Goal: Information Seeking & Learning: Learn about a topic

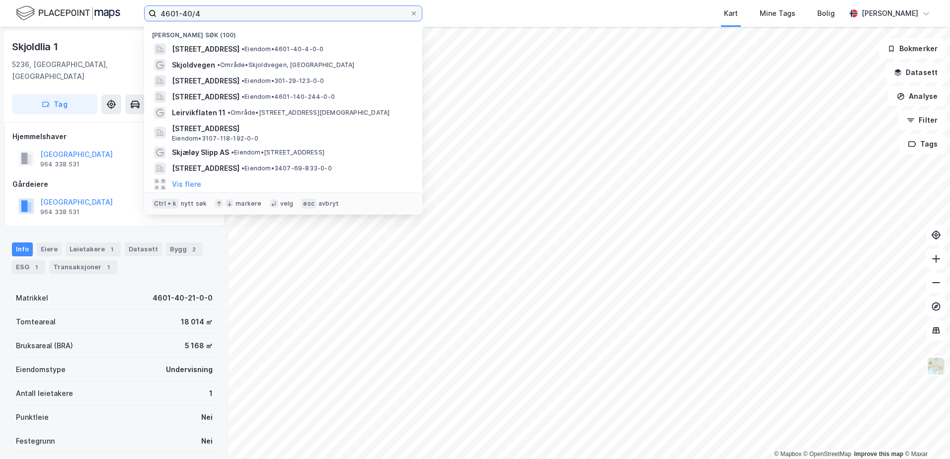
drag, startPoint x: 202, startPoint y: 12, endPoint x: 151, endPoint y: 17, distance: 51.4
click at [151, 17] on label "4601-40/4" at bounding box center [283, 13] width 278 height 16
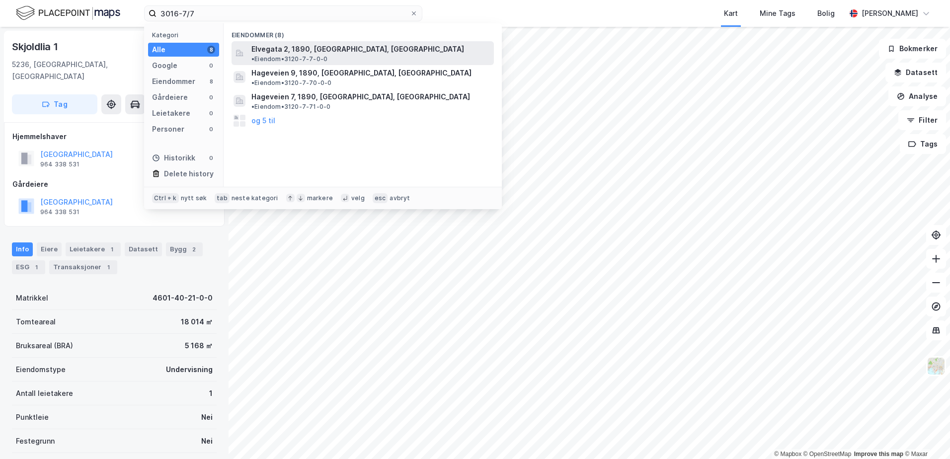
click at [390, 48] on span "Elvegata 2, 1890, [GEOGRAPHIC_DATA], [GEOGRAPHIC_DATA]" at bounding box center [357, 49] width 213 height 12
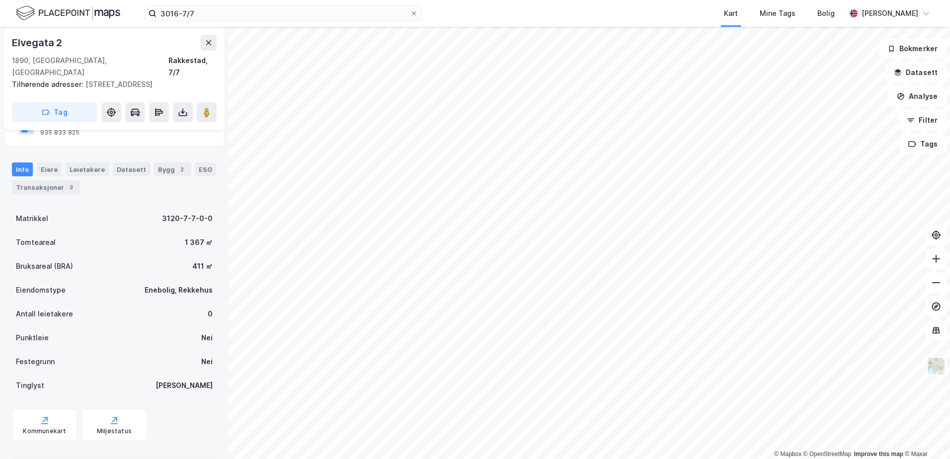
scroll to position [94, 0]
click at [206, 107] on image at bounding box center [207, 112] width 6 height 10
click at [168, 160] on div "Bygg 2" at bounding box center [172, 167] width 37 height 14
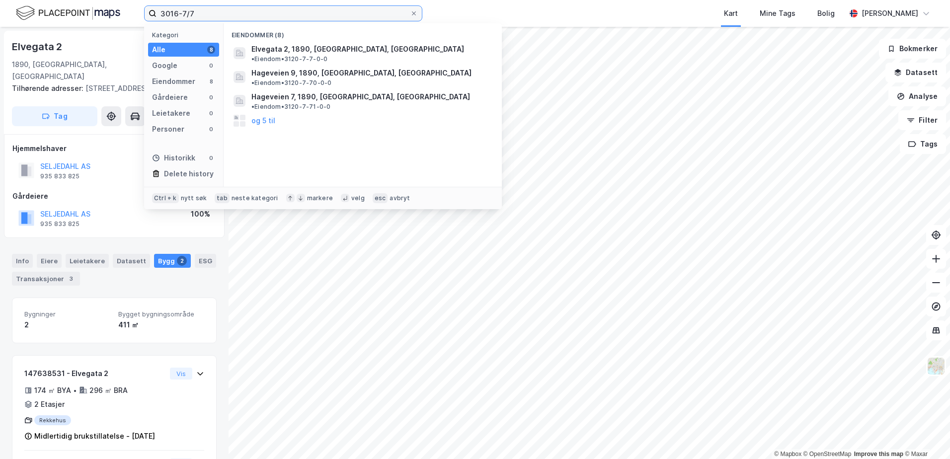
drag, startPoint x: 207, startPoint y: 15, endPoint x: 146, endPoint y: 17, distance: 60.6
click at [147, 17] on label "3016-7/7" at bounding box center [283, 13] width 278 height 16
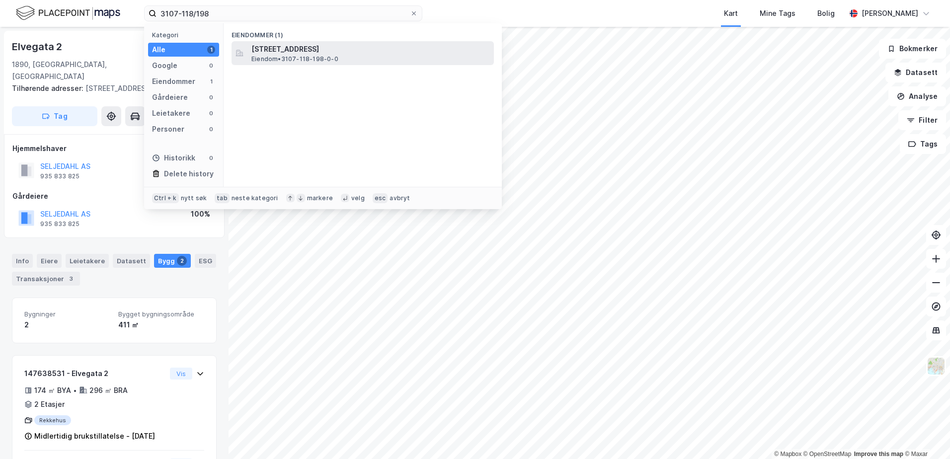
click at [311, 54] on span "[STREET_ADDRESS]" at bounding box center [370, 49] width 238 height 12
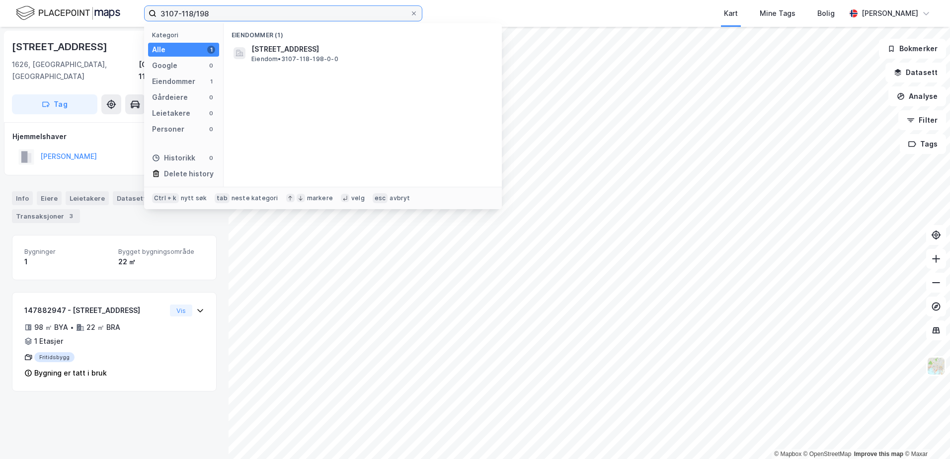
drag, startPoint x: 213, startPoint y: 14, endPoint x: 183, endPoint y: 16, distance: 29.4
click at [183, 16] on input "3107-118/198" at bounding box center [282, 13] width 253 height 15
click at [210, 13] on input "3107-118/198" at bounding box center [282, 13] width 253 height 15
click at [215, 15] on input "3107-118/198" at bounding box center [282, 13] width 253 height 15
click at [211, 13] on input "3107-118/198" at bounding box center [282, 13] width 253 height 15
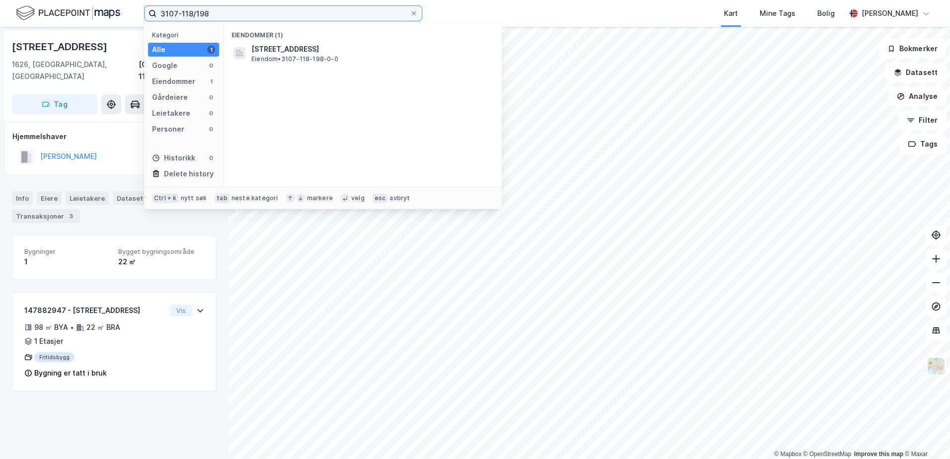
click at [213, 14] on input "3107-118/198" at bounding box center [282, 13] width 253 height 15
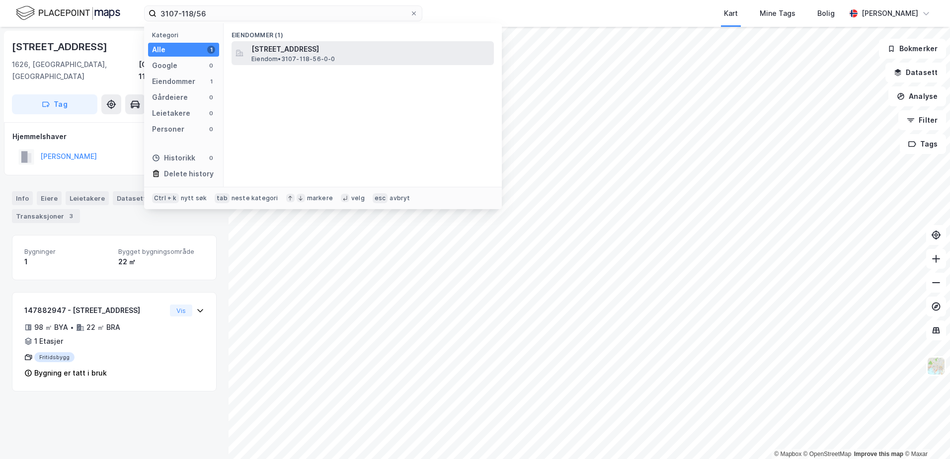
click at [303, 60] on span "Eiendom • 3107-118-56-0-0" at bounding box center [293, 59] width 84 height 8
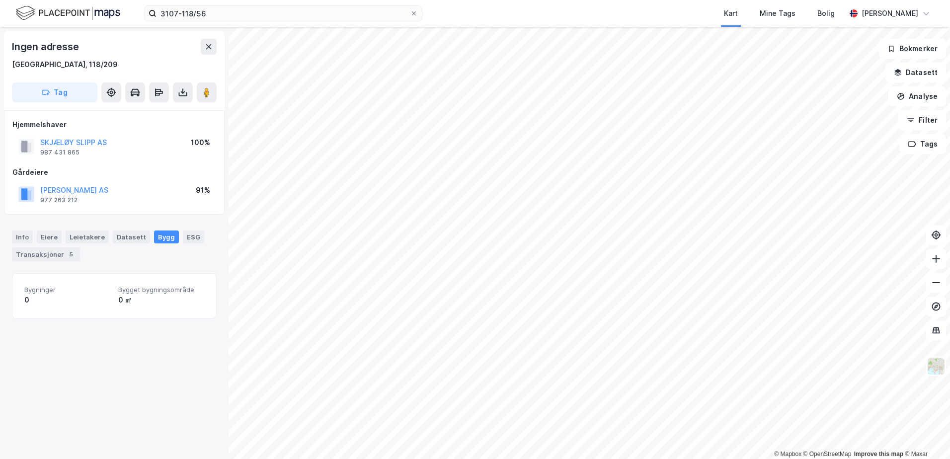
click at [598, 0] on html "3107-118/56 Kart Mine Tags [PERSON_NAME] © Mapbox © OpenStreetMap Improve this …" at bounding box center [475, 229] width 950 height 459
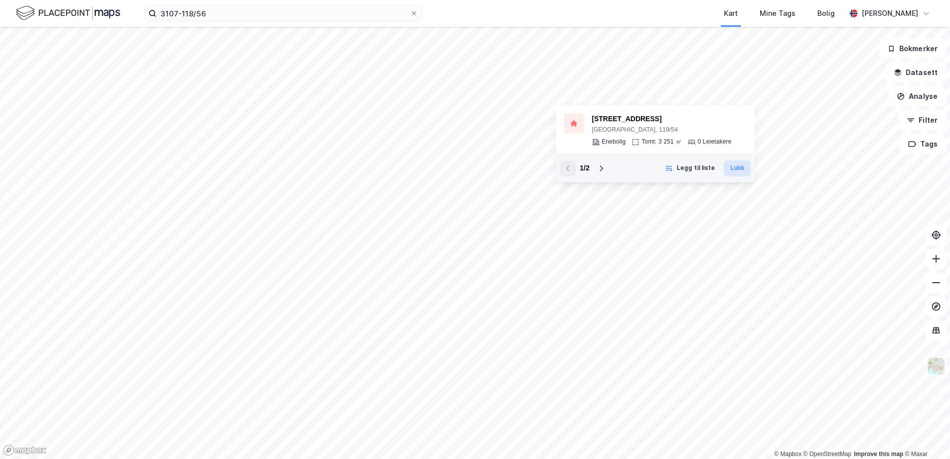
click at [734, 169] on button "Lukk" at bounding box center [737, 168] width 27 height 16
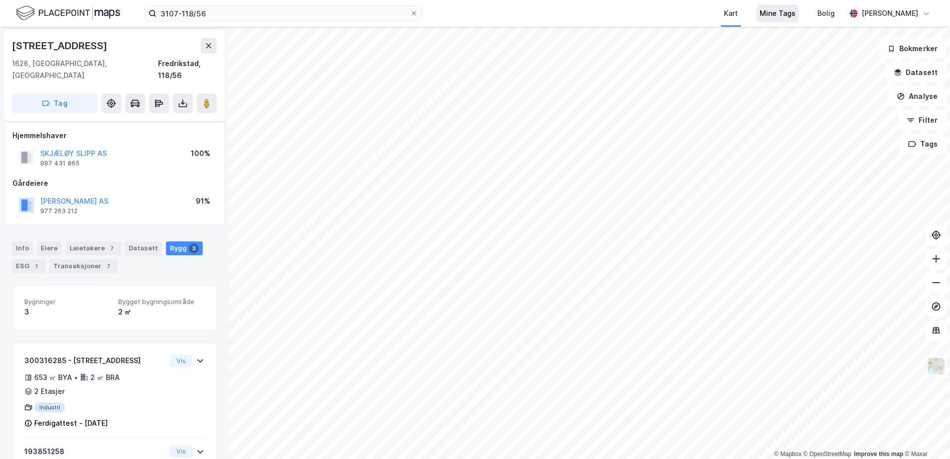
scroll to position [137, 0]
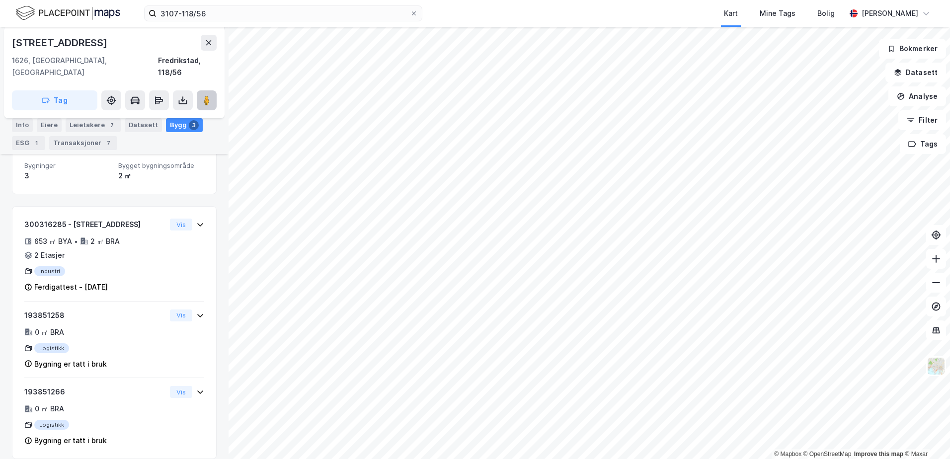
click at [209, 95] on image at bounding box center [207, 100] width 6 height 10
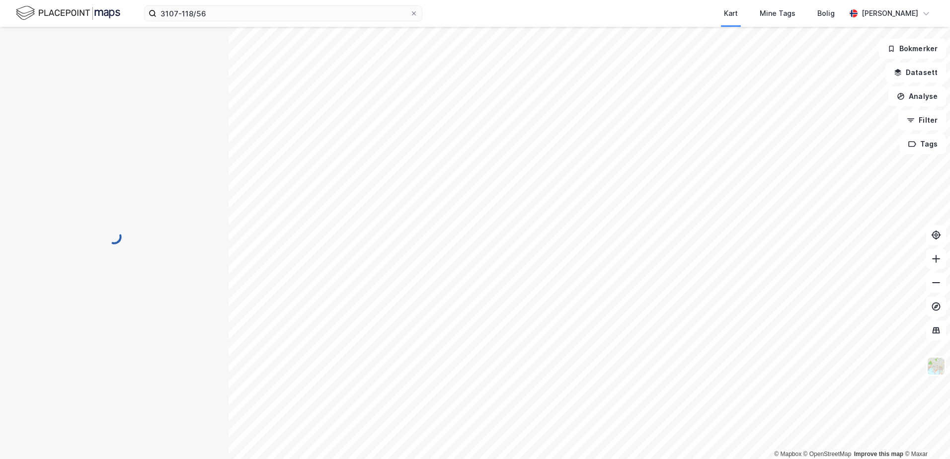
scroll to position [137, 0]
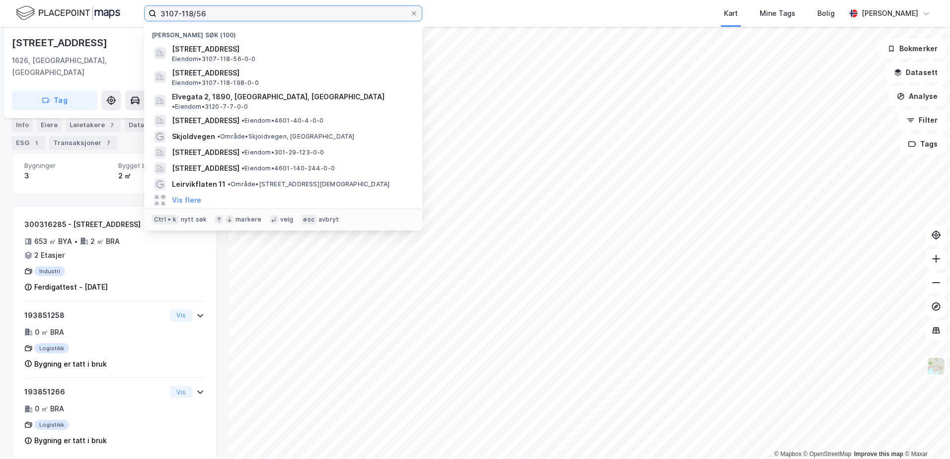
drag, startPoint x: 210, startPoint y: 16, endPoint x: 140, endPoint y: 19, distance: 70.1
click at [140, 19] on div "3107-118/56 Nylige søk (100) [STREET_ADDRESS], [GEOGRAPHIC_DATA] Eiendom • 3107…" at bounding box center [475, 13] width 950 height 27
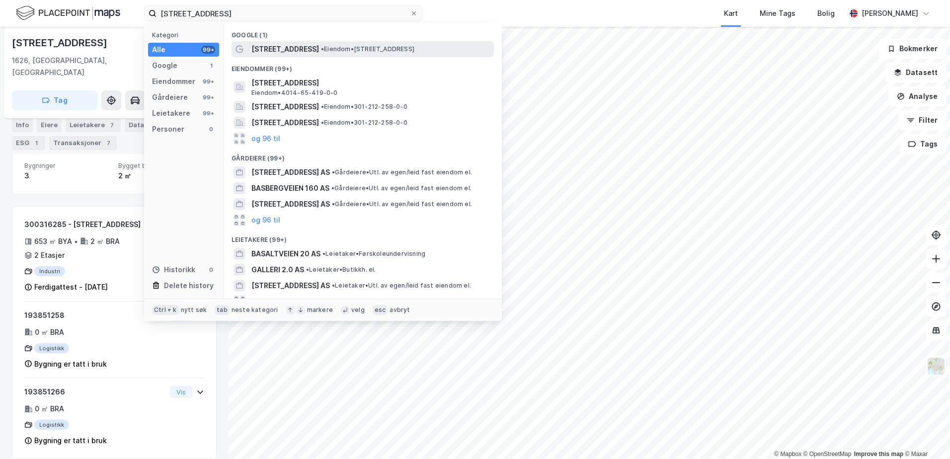
click at [280, 48] on span "[STREET_ADDRESS]" at bounding box center [285, 49] width 68 height 12
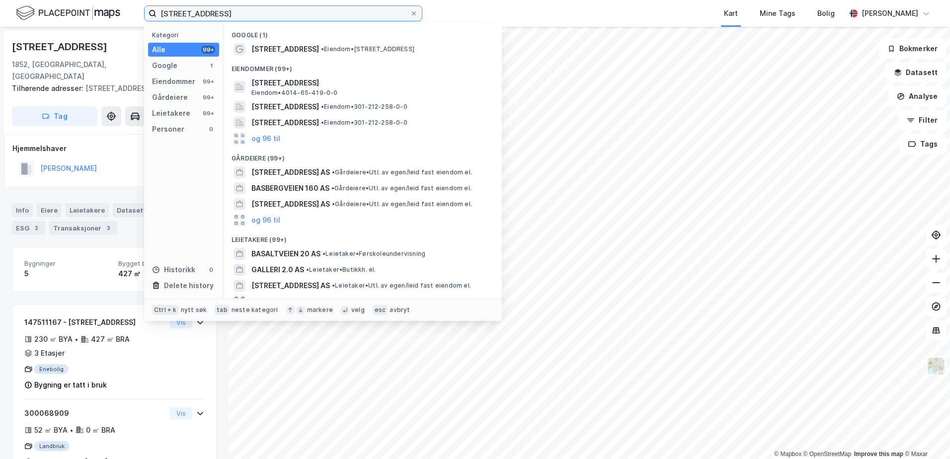
click at [225, 14] on input "[STREET_ADDRESS]" at bounding box center [282, 13] width 253 height 15
drag, startPoint x: 225, startPoint y: 14, endPoint x: 156, endPoint y: 20, distance: 69.3
click at [156, 20] on input "[STREET_ADDRESS]" at bounding box center [282, 13] width 253 height 15
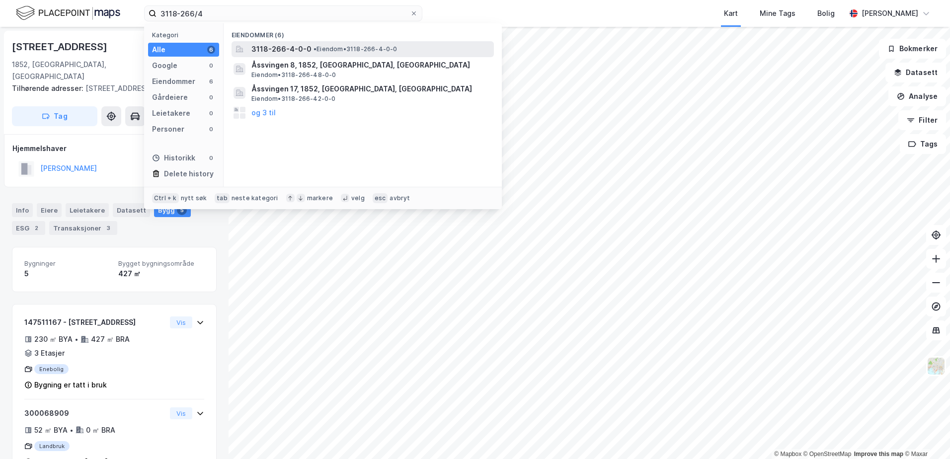
click at [303, 50] on span "3118-266-4-0-0" at bounding box center [281, 49] width 60 height 12
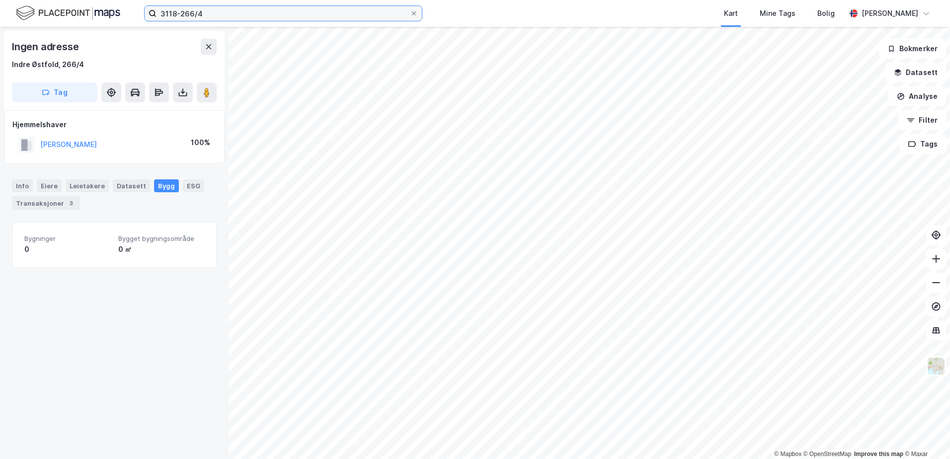
click at [195, 14] on input "3118-266/4" at bounding box center [282, 13] width 253 height 15
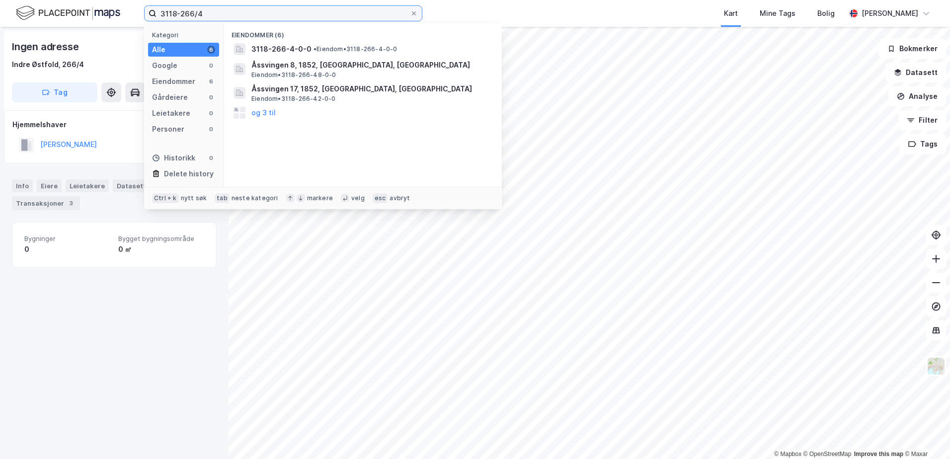
click at [198, 14] on input "3118-266/4" at bounding box center [282, 13] width 253 height 15
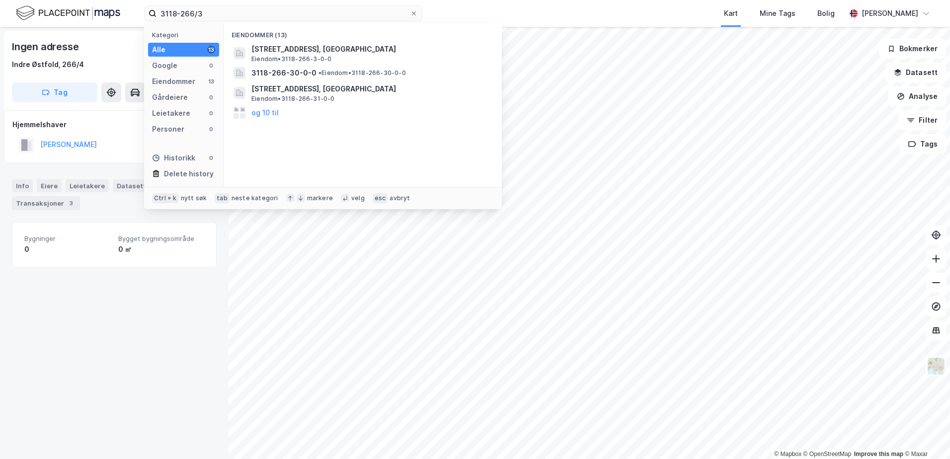
click at [429, 136] on div "Eiendommer (13) Jansbergveien 18, 1852, [GEOGRAPHIC_DATA], INDRE [GEOGRAPHIC_DA…" at bounding box center [363, 104] width 278 height 163
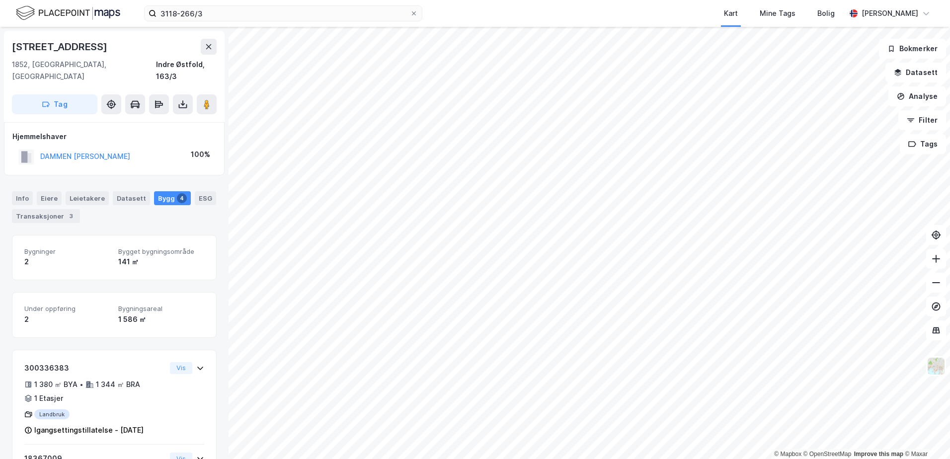
click at [223, 138] on div "© Mapbox © OpenStreetMap Improve this map © Maxar [STREET_ADDRESS], [GEOGRAPHIC…" at bounding box center [475, 243] width 950 height 432
click at [203, 12] on input "3118-266/3" at bounding box center [282, 13] width 253 height 15
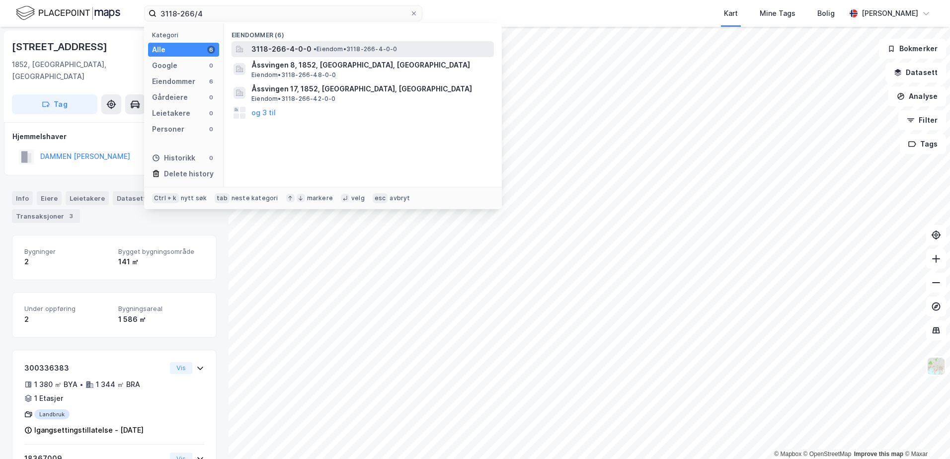
click at [270, 48] on span "3118-266-4-0-0" at bounding box center [281, 49] width 60 height 12
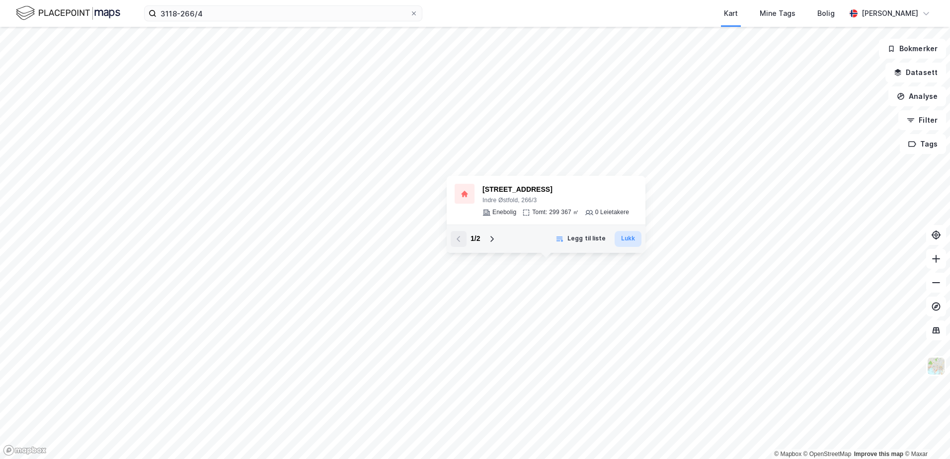
click at [629, 236] on button "Lukk" at bounding box center [627, 239] width 27 height 16
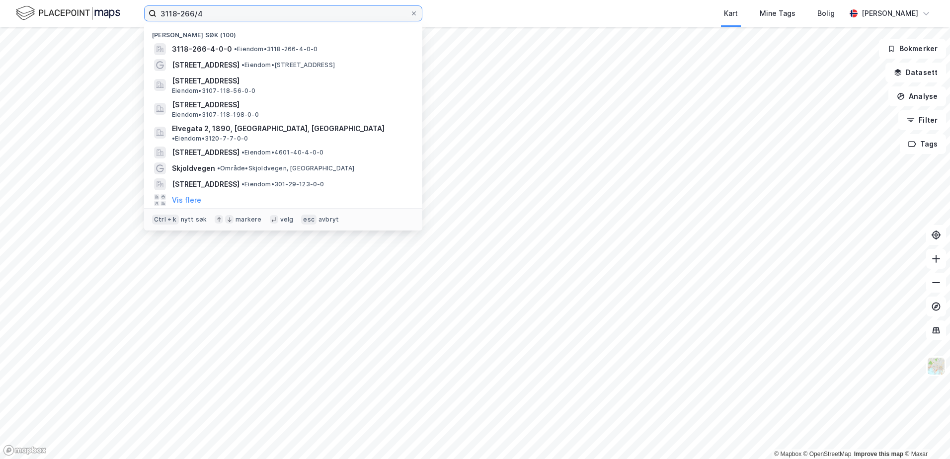
click at [198, 13] on input "3118-266/4" at bounding box center [282, 13] width 253 height 15
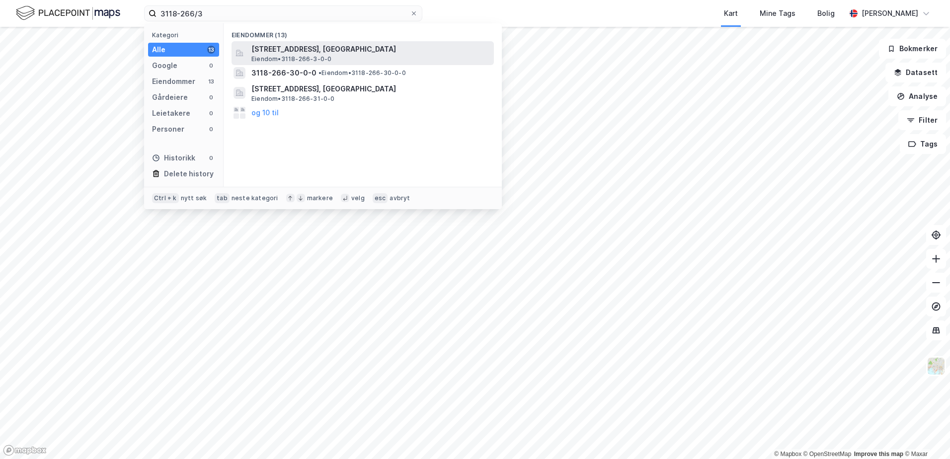
click at [308, 50] on span "[STREET_ADDRESS], [GEOGRAPHIC_DATA]" at bounding box center [370, 49] width 238 height 12
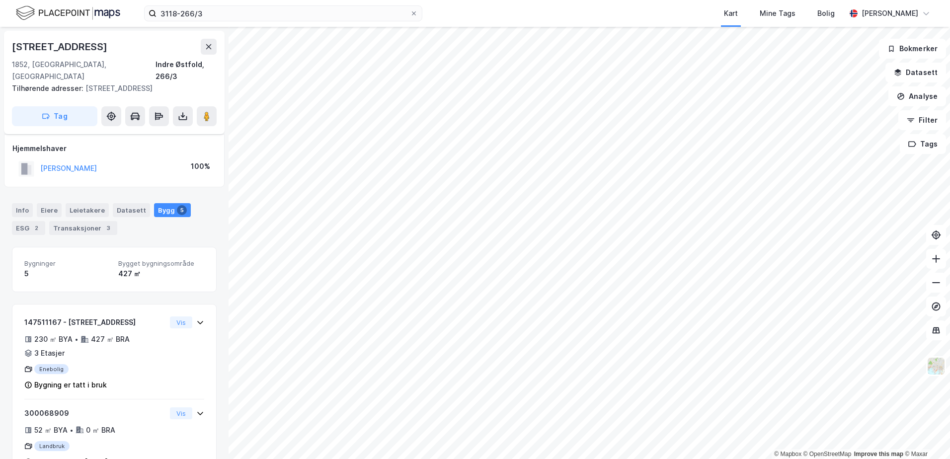
scroll to position [137, 0]
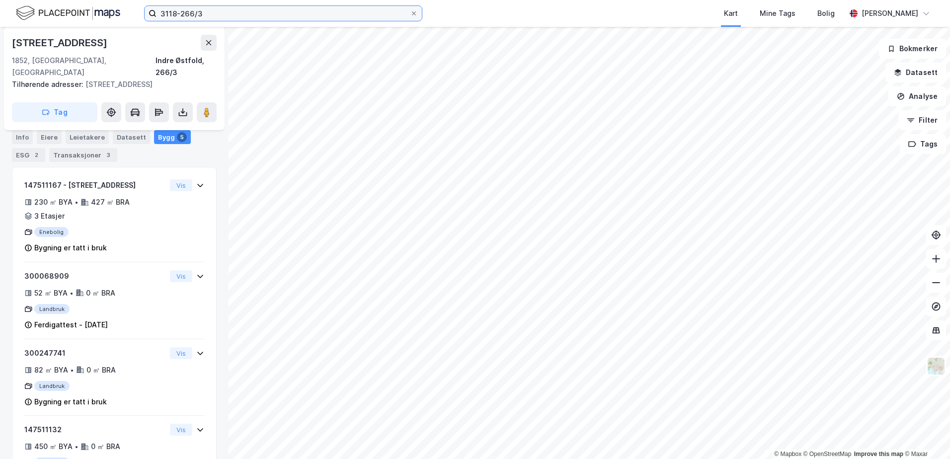
click at [203, 13] on input "3118-266/3" at bounding box center [282, 13] width 253 height 15
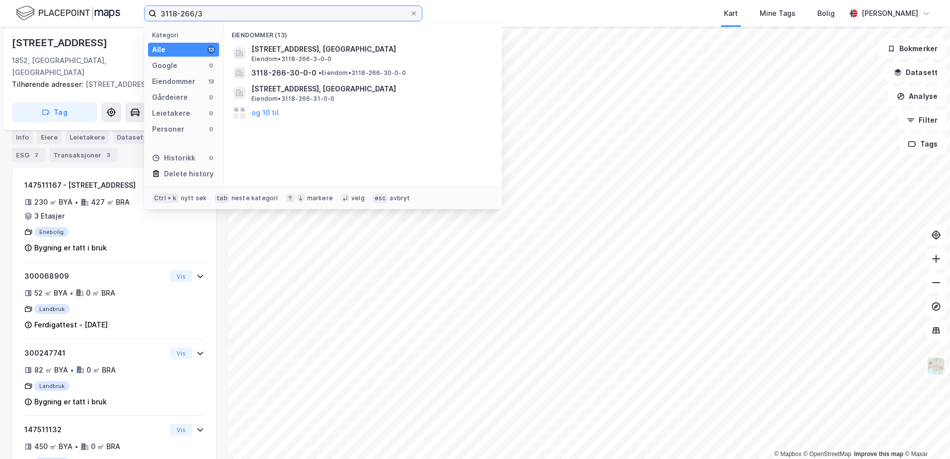
drag, startPoint x: 203, startPoint y: 13, endPoint x: 198, endPoint y: 14, distance: 5.5
click at [198, 14] on input "3118-266/3" at bounding box center [282, 13] width 253 height 15
type input "3118-266/4"
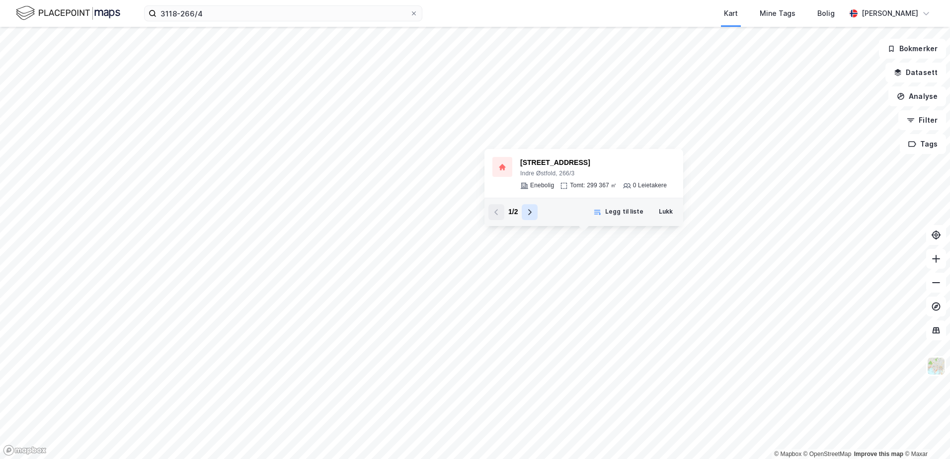
click at [528, 212] on icon at bounding box center [529, 212] width 8 height 8
click at [662, 215] on button "Lukk" at bounding box center [665, 212] width 27 height 16
